Goal: Information Seeking & Learning: Learn about a topic

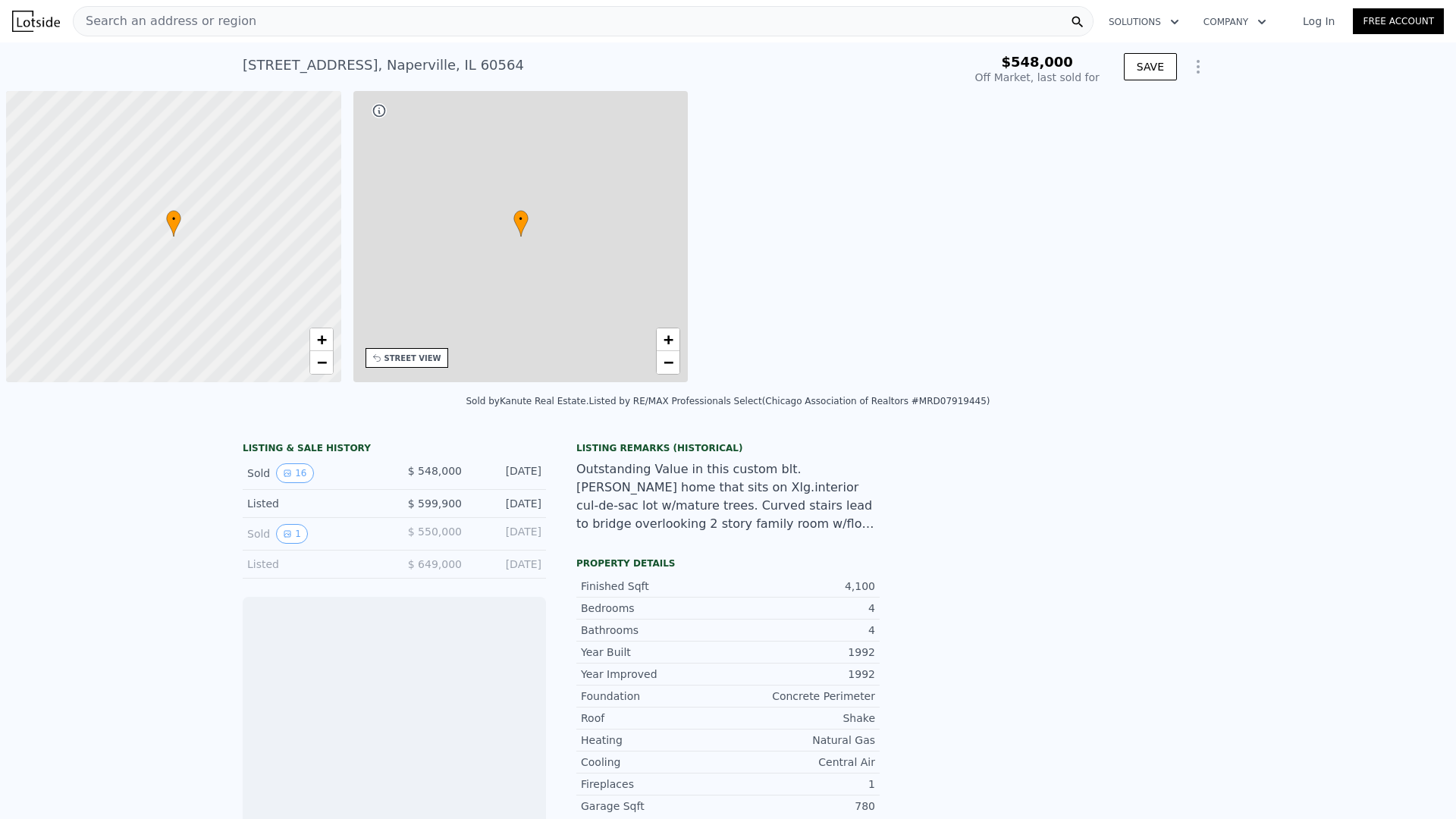
scroll to position [0, 6]
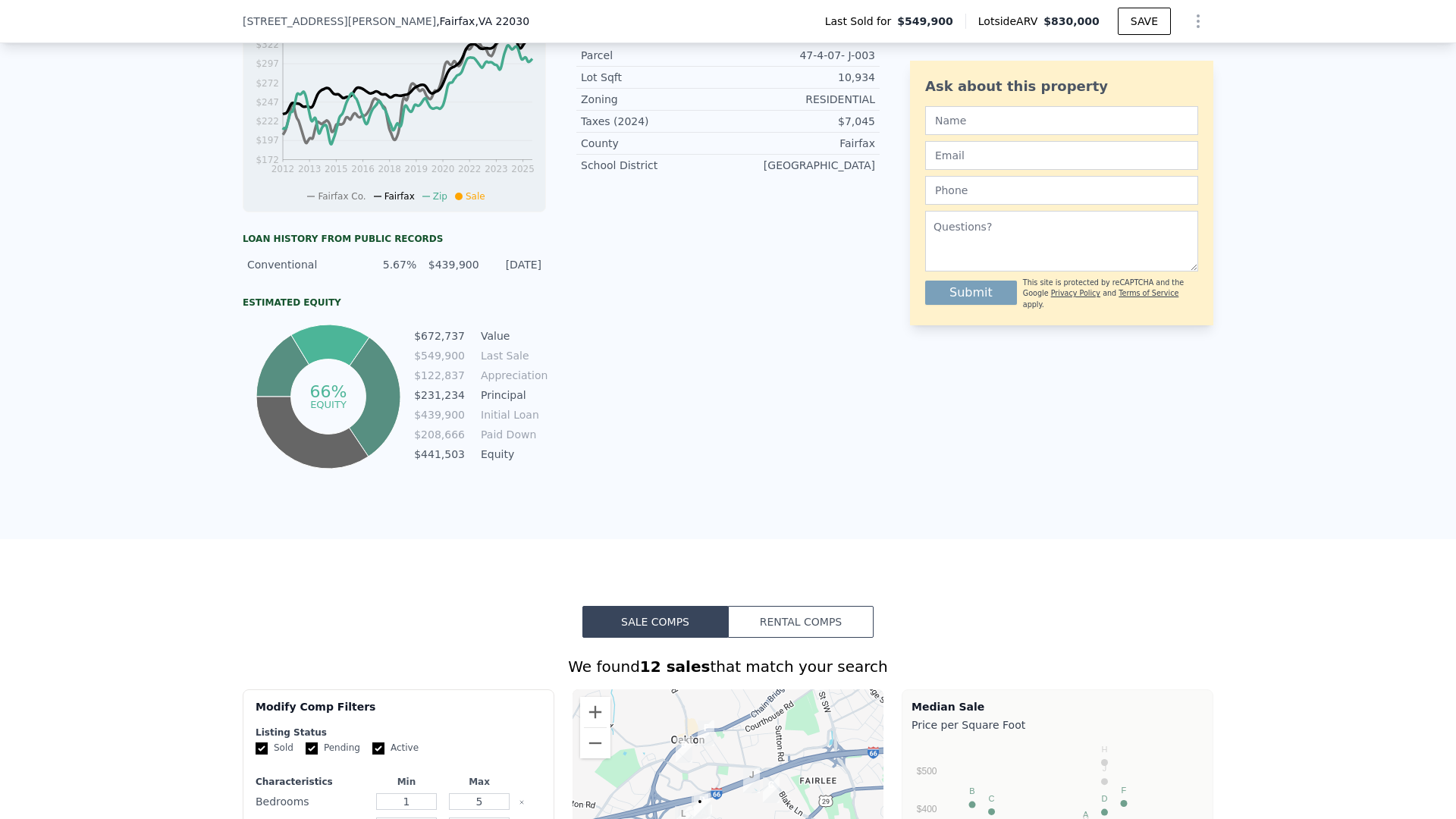
scroll to position [5, 0]
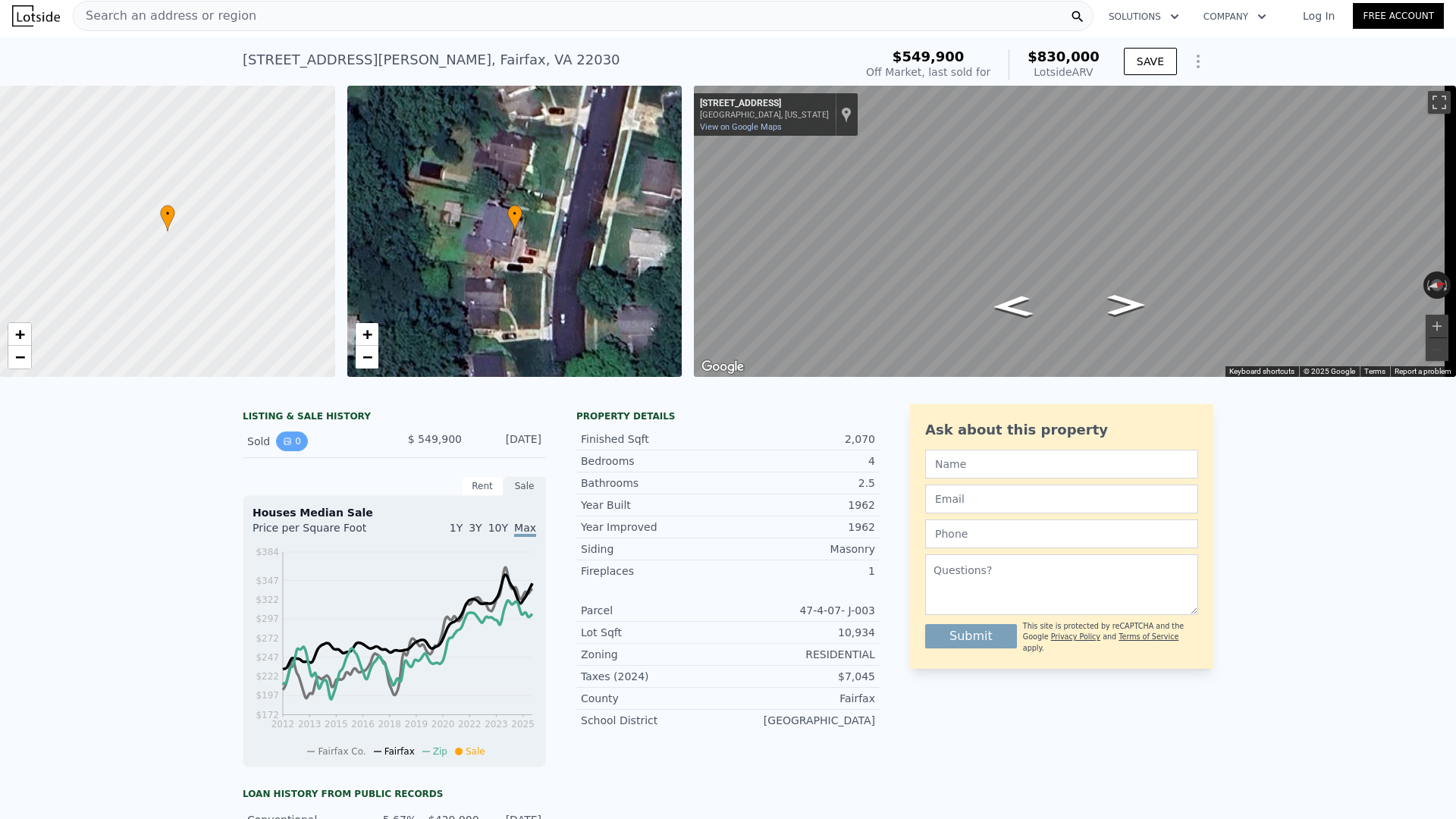
click at [292, 449] on button "0" at bounding box center [292, 441] width 32 height 19
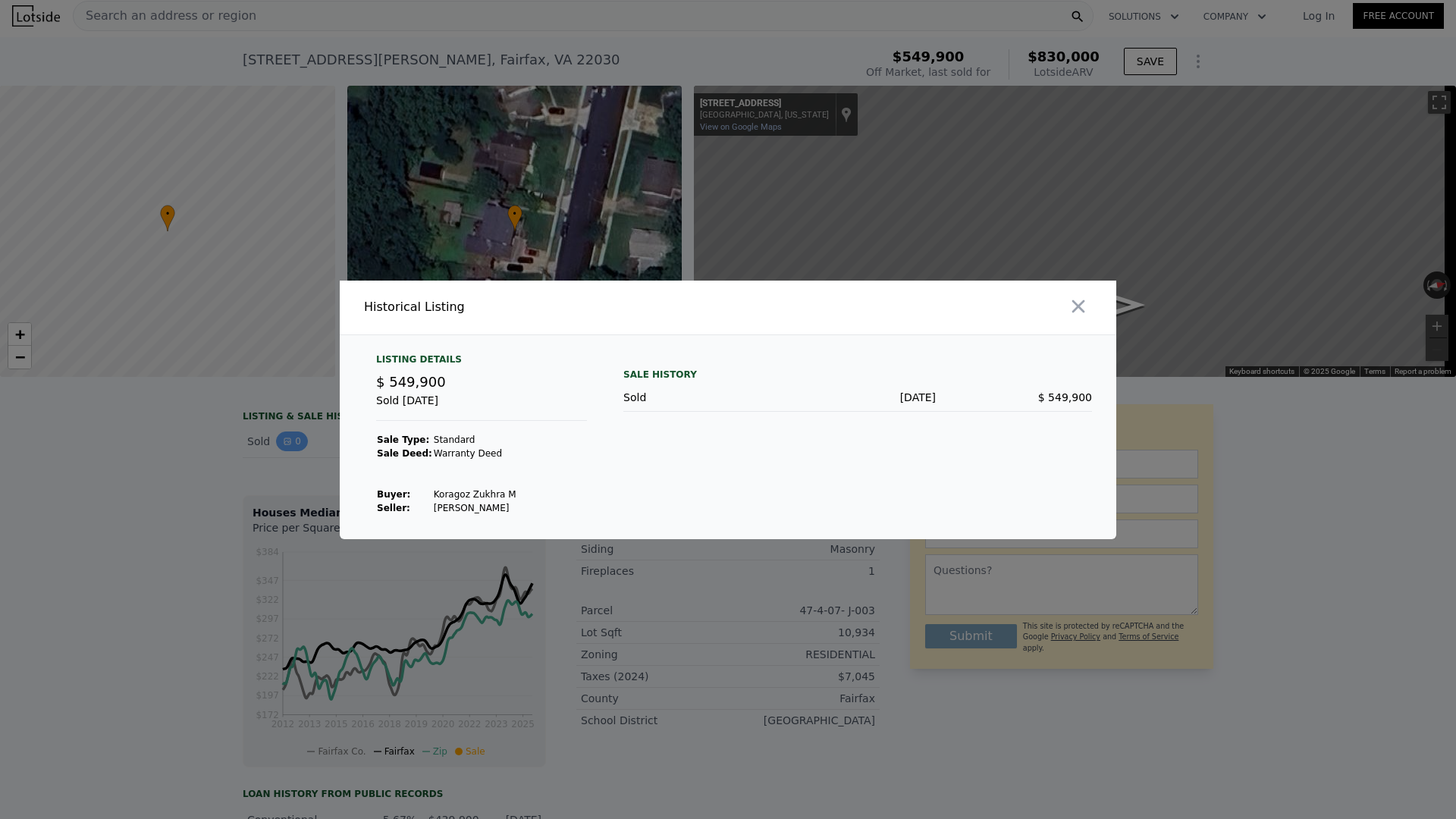
click at [292, 449] on div at bounding box center [728, 409] width 1456 height 819
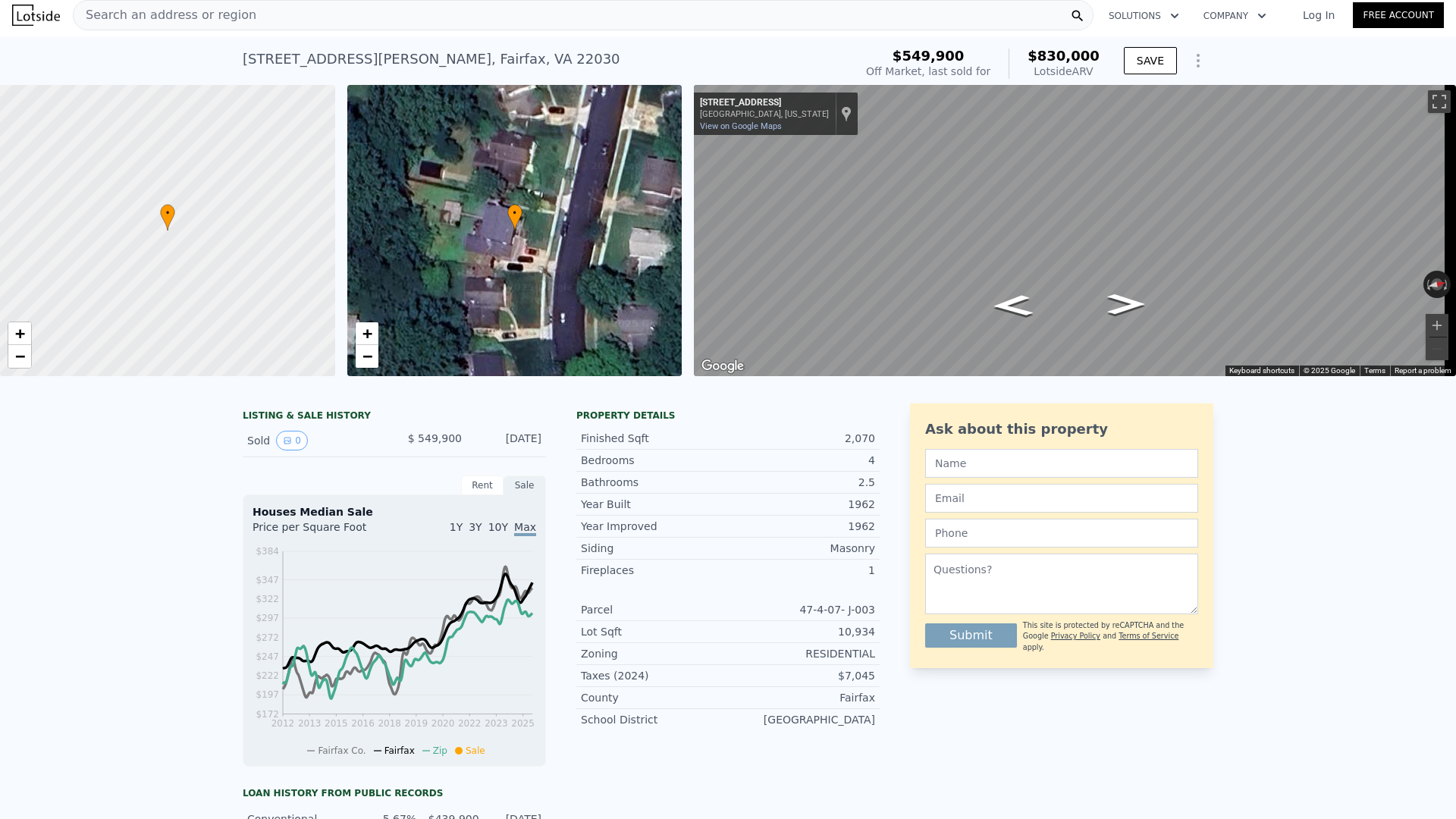
scroll to position [0, 0]
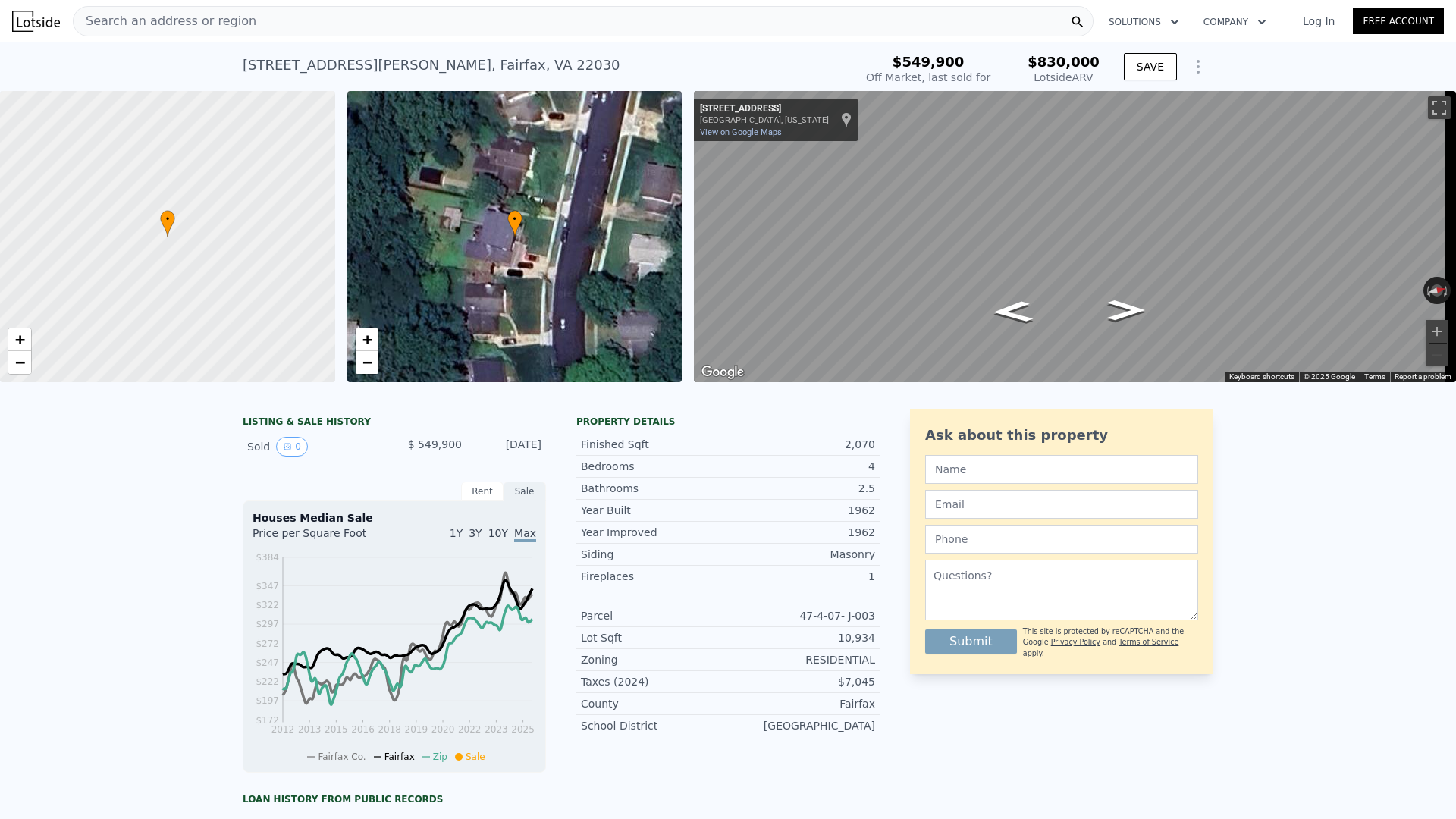
click at [1047, 76] on div "Lotside ARV" at bounding box center [1063, 76] width 72 height 15
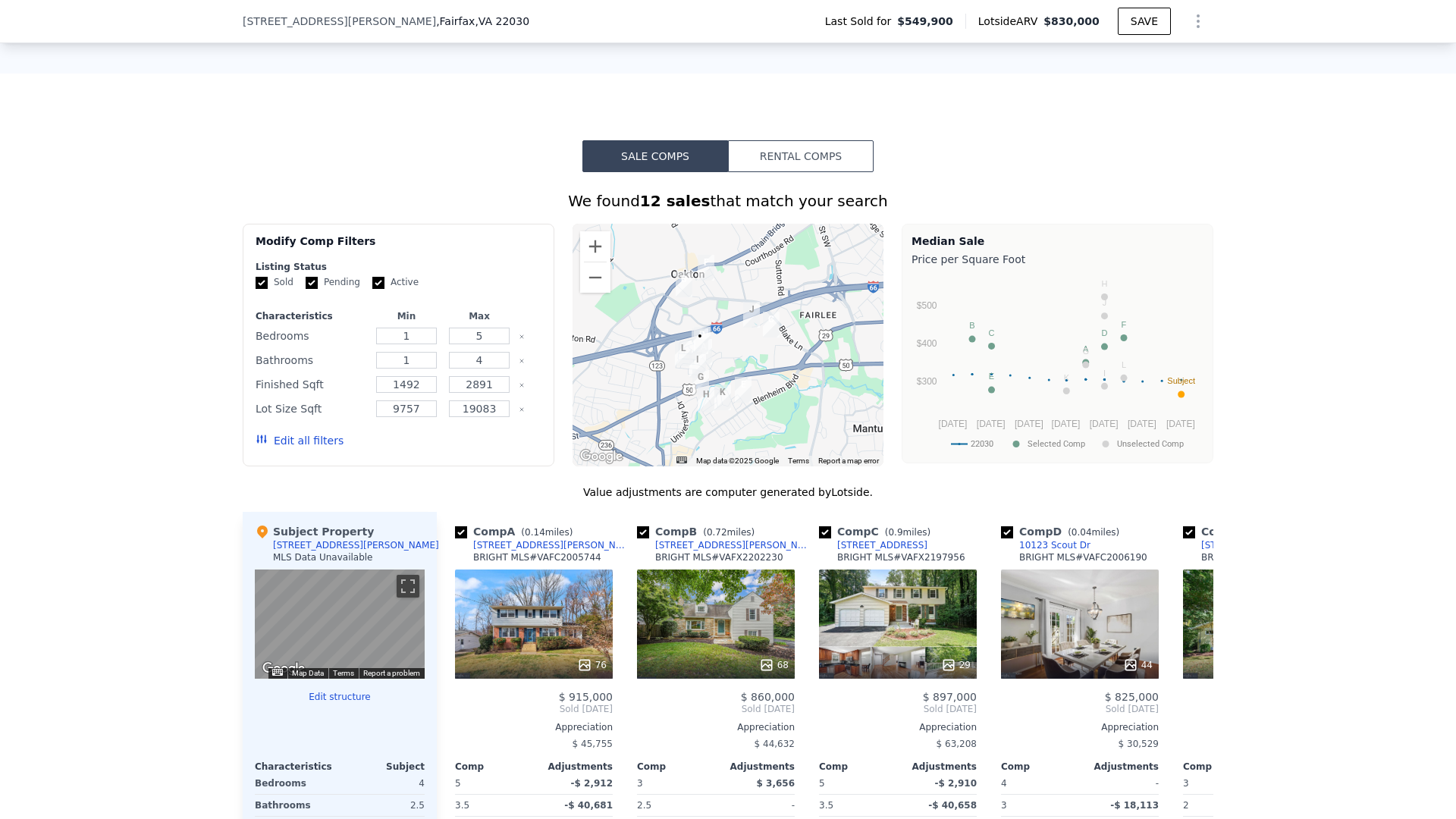
scroll to position [1160, 0]
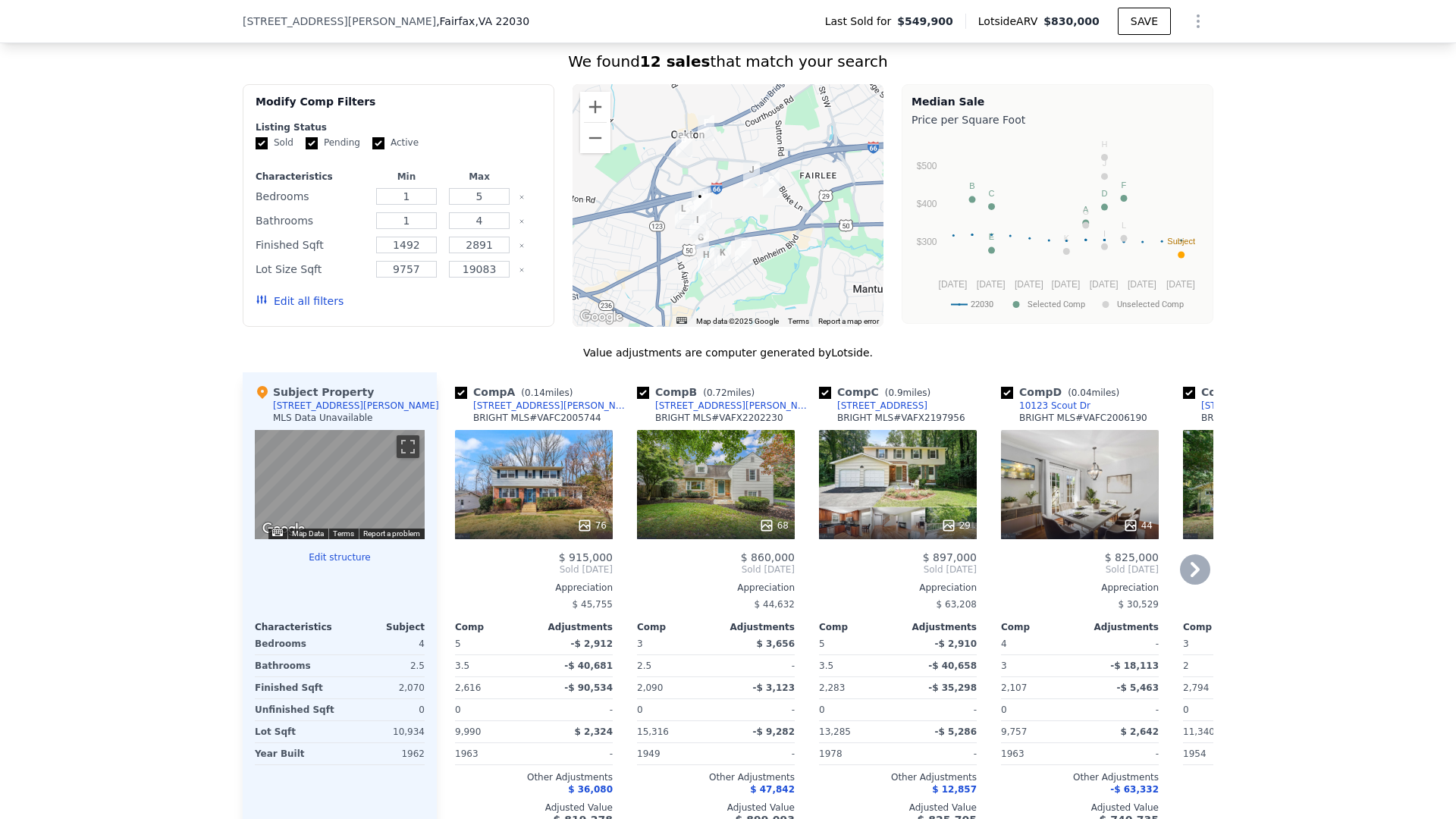
click at [1191, 574] on icon at bounding box center [1195, 569] width 9 height 15
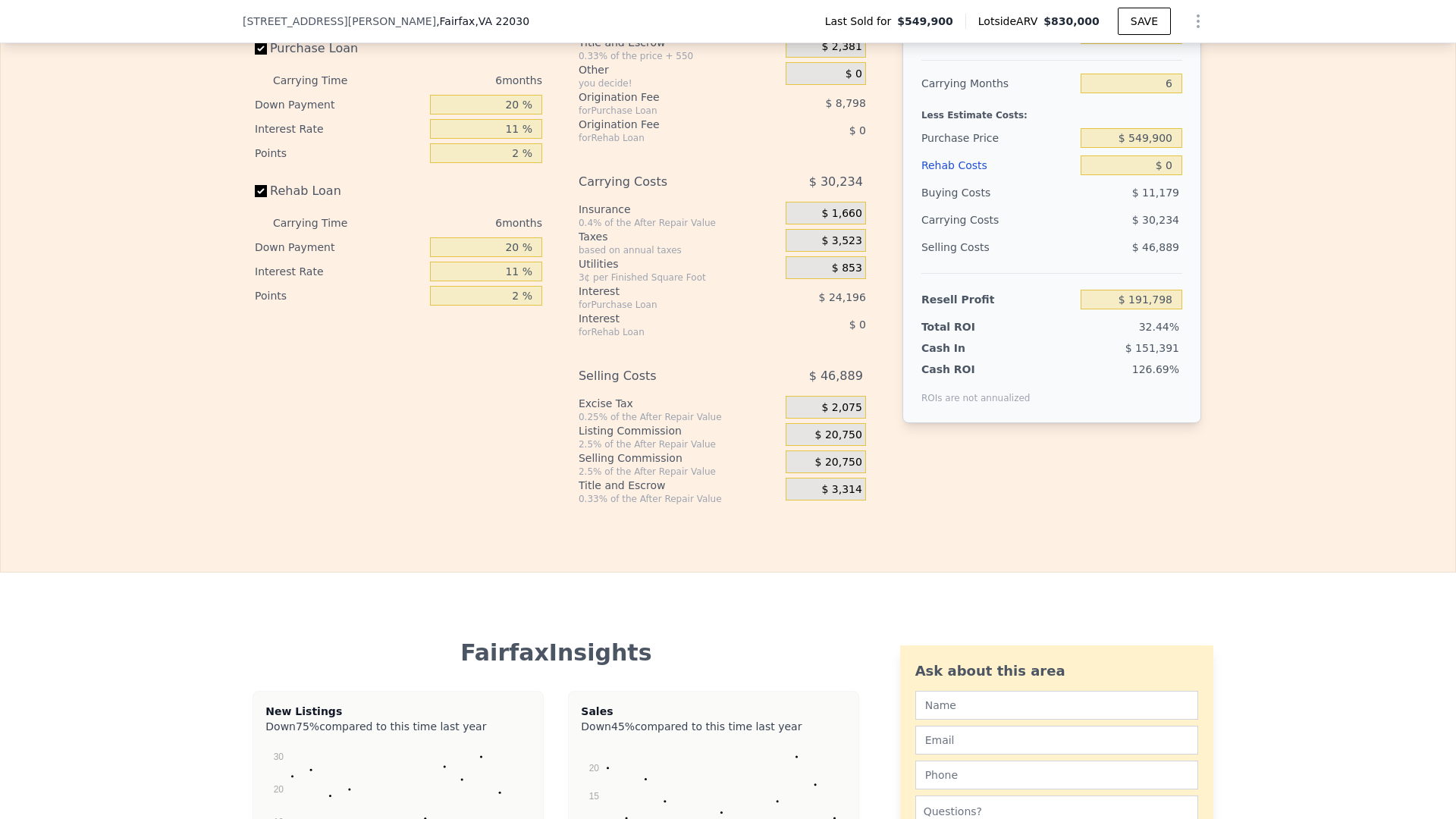
scroll to position [2410, 0]
